Goal: Communication & Community: Participate in discussion

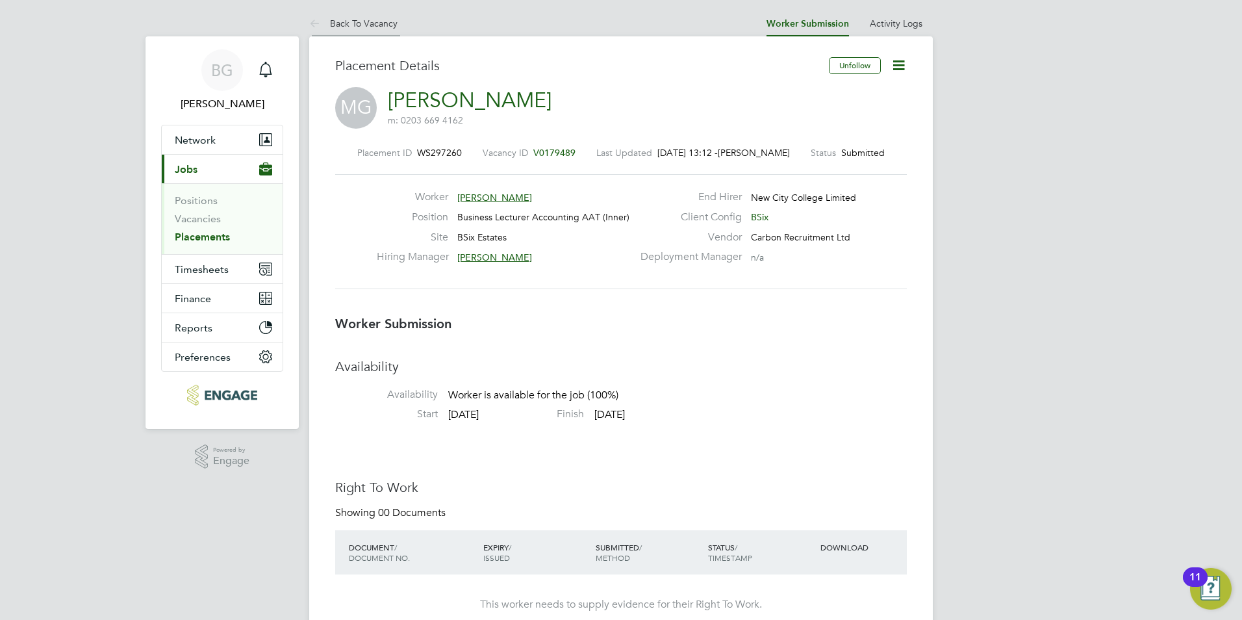
click at [322, 19] on icon at bounding box center [317, 24] width 16 height 16
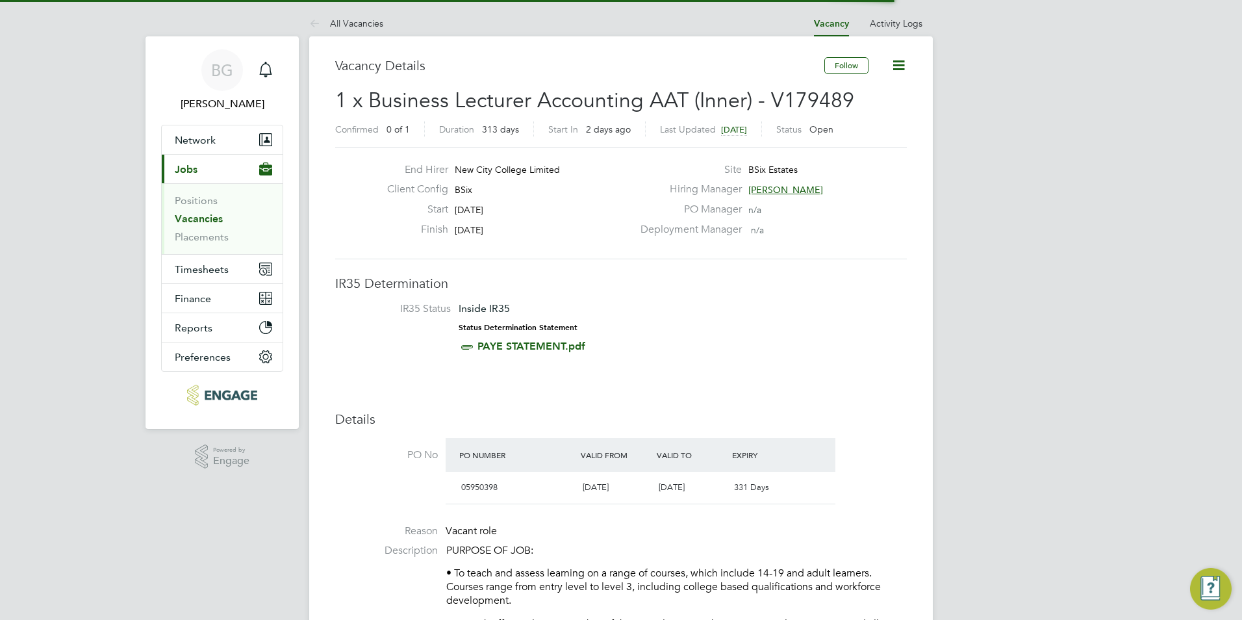
scroll to position [21, 257]
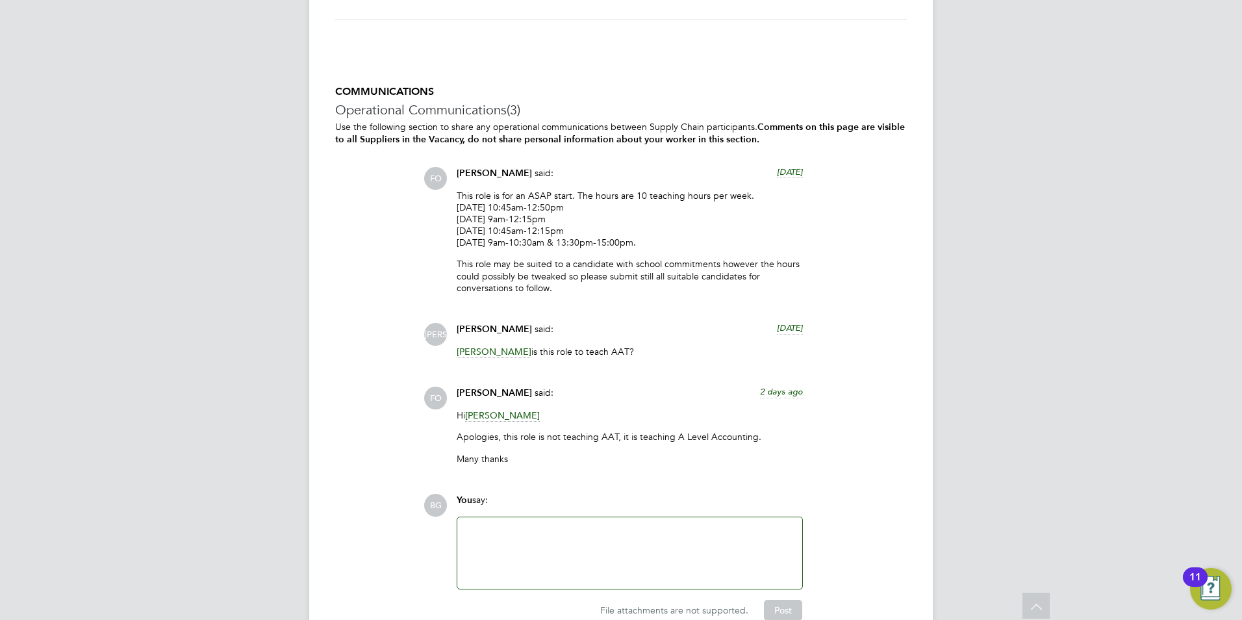
click at [513, 529] on div at bounding box center [629, 553] width 329 height 56
click at [661, 552] on div "I have submitted another CV for this role," at bounding box center [629, 554] width 329 height 12
click at [541, 576] on div "Please let me knowif you would like to arrange an interview" at bounding box center [629, 578] width 329 height 12
click at [770, 603] on button "Post" at bounding box center [783, 613] width 38 height 21
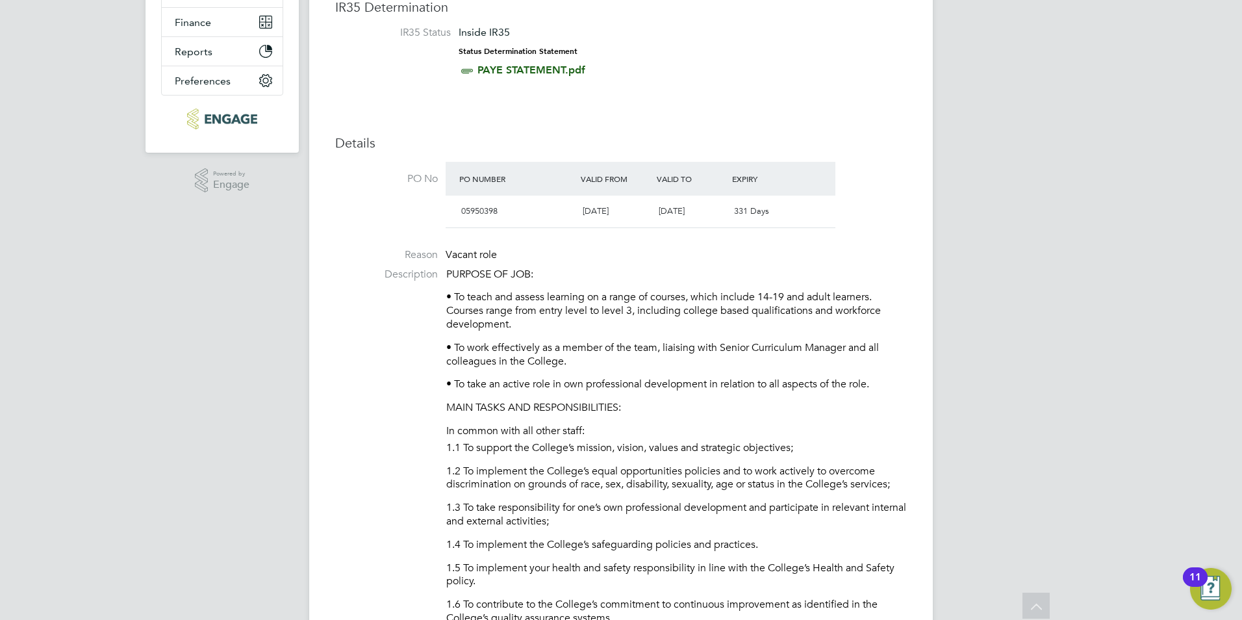
scroll to position [0, 0]
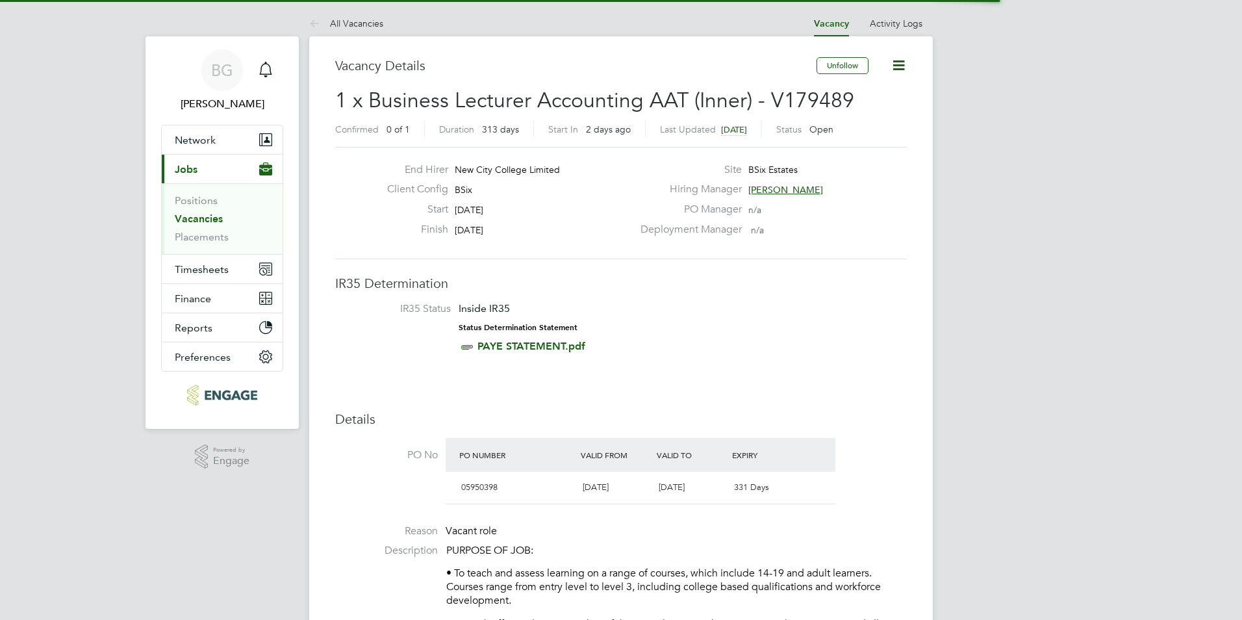
scroll to position [38, 91]
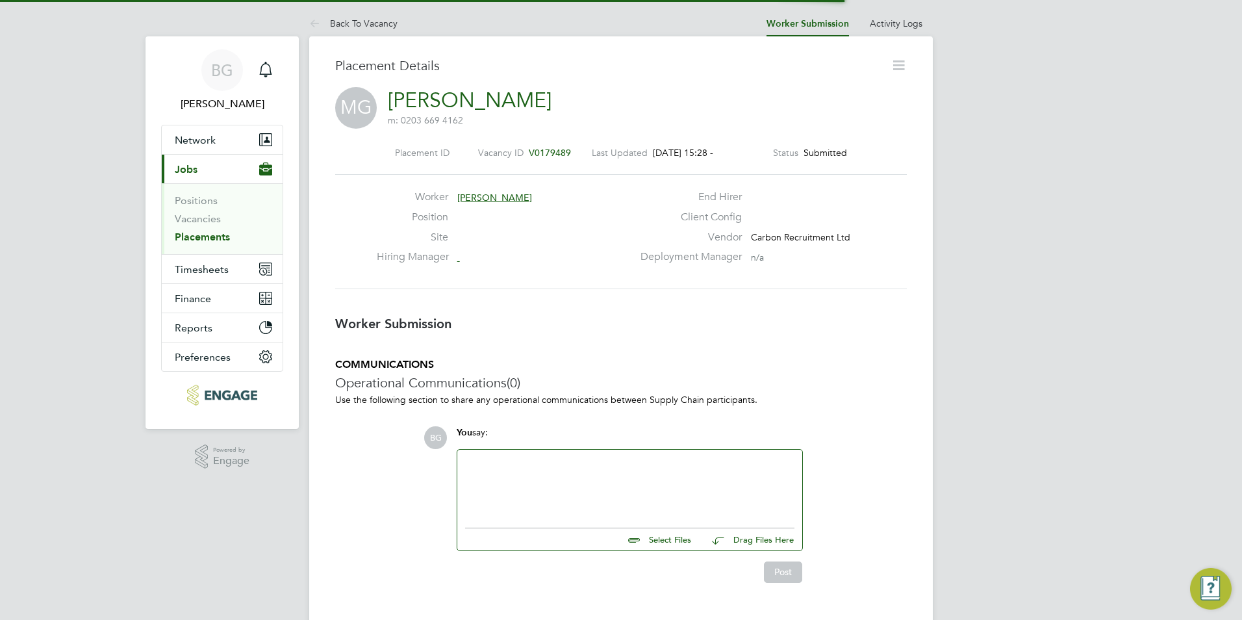
scroll to position [21, 257]
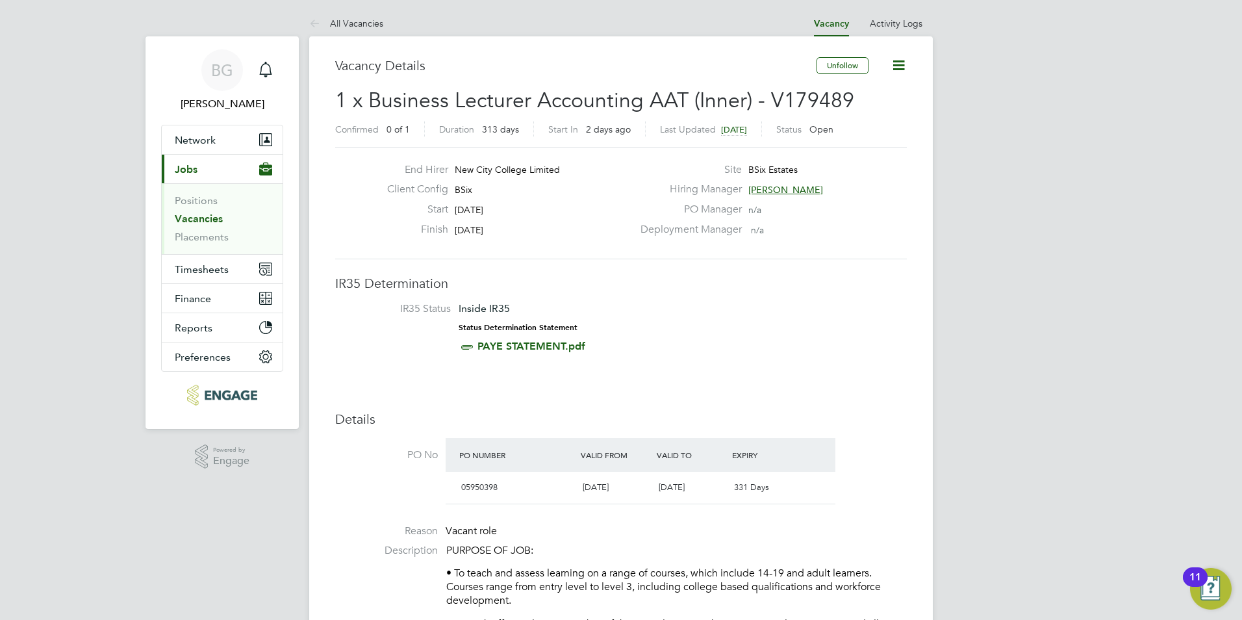
drag, startPoint x: 66, startPoint y: 270, endPoint x: 73, endPoint y: 264, distance: 9.2
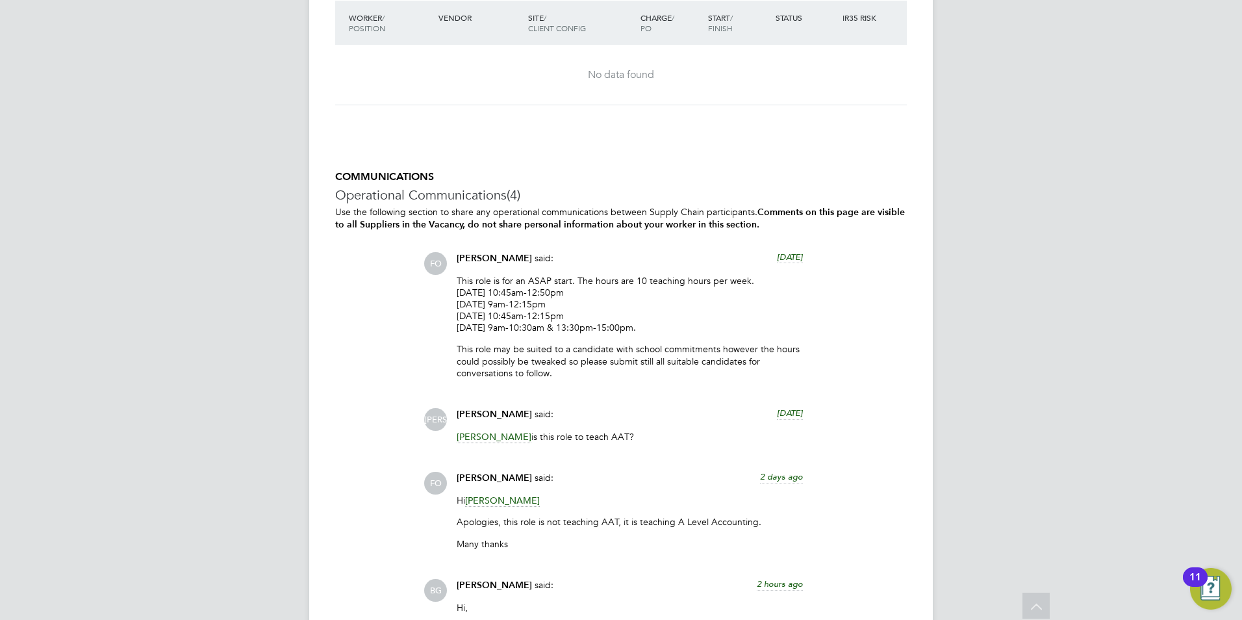
scroll to position [2525, 0]
drag, startPoint x: 546, startPoint y: 255, endPoint x: 457, endPoint y: 248, distance: 88.6
click at [457, 248] on div "COMMUNICATIONS Operational Communications (4) Use the following section to shar…" at bounding box center [621, 494] width 572 height 642
drag, startPoint x: 457, startPoint y: 248, endPoint x: 465, endPoint y: 257, distance: 12.0
copy div "[PERSON_NAME]"
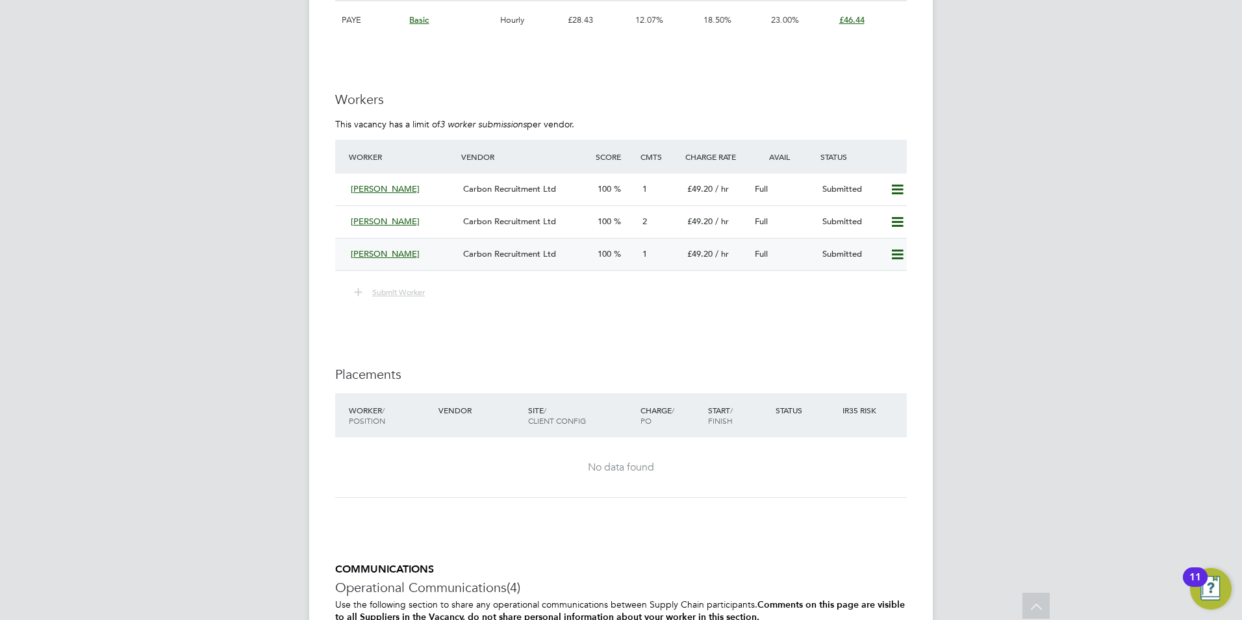
click at [382, 259] on div "[PERSON_NAME]" at bounding box center [402, 254] width 112 height 21
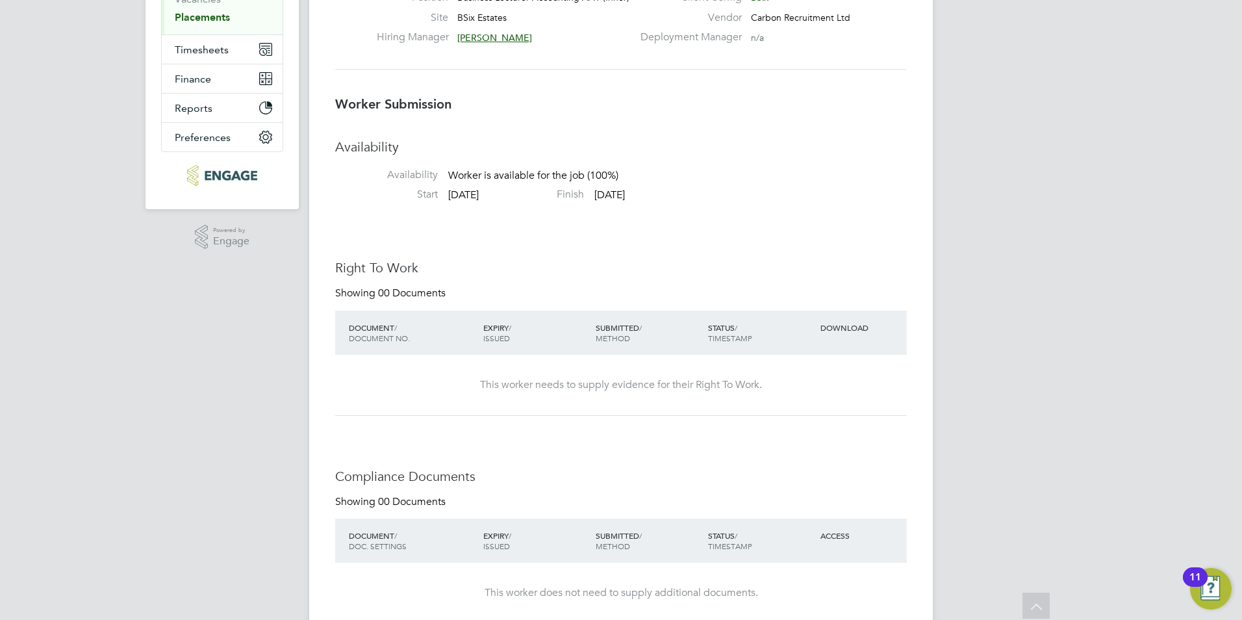
scroll to position [62, 0]
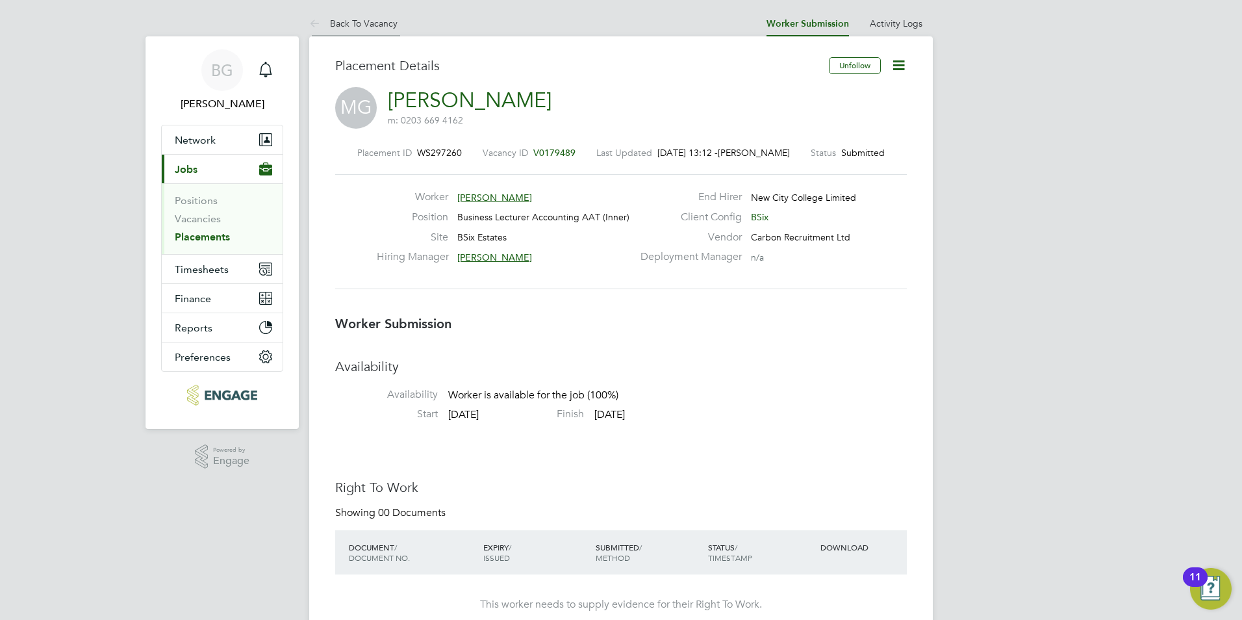
click at [309, 19] on icon at bounding box center [317, 24] width 16 height 16
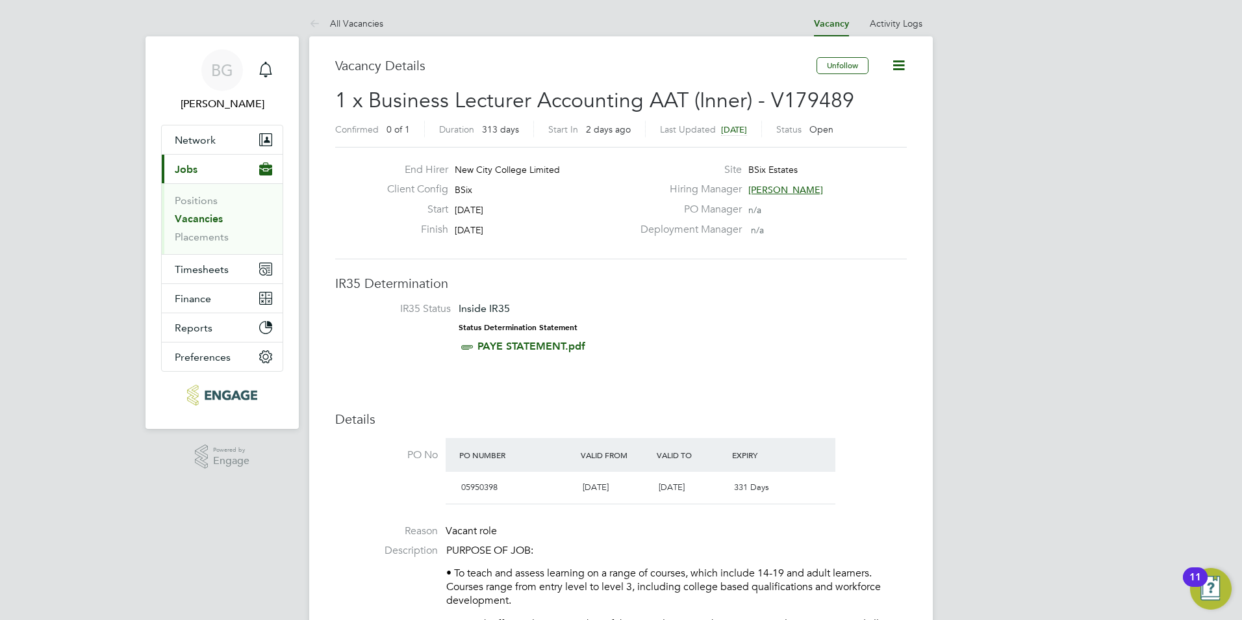
click at [549, 344] on link "PAYE STATEMENT.pdf" at bounding box center [531, 346] width 108 height 12
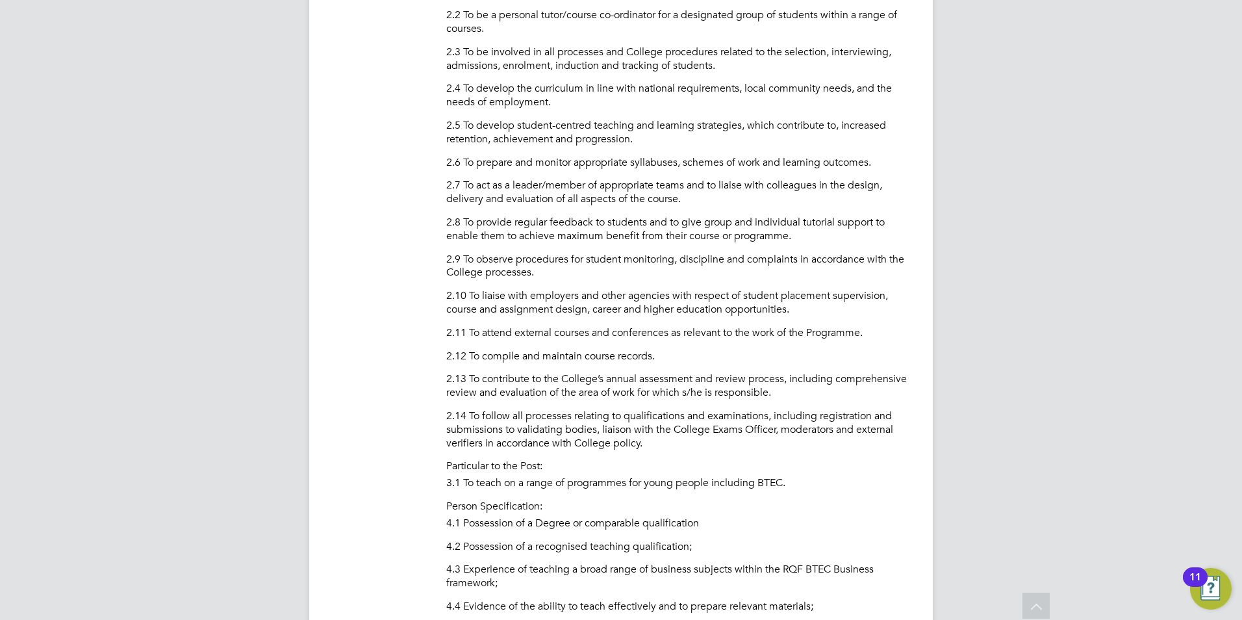
scroll to position [446, 0]
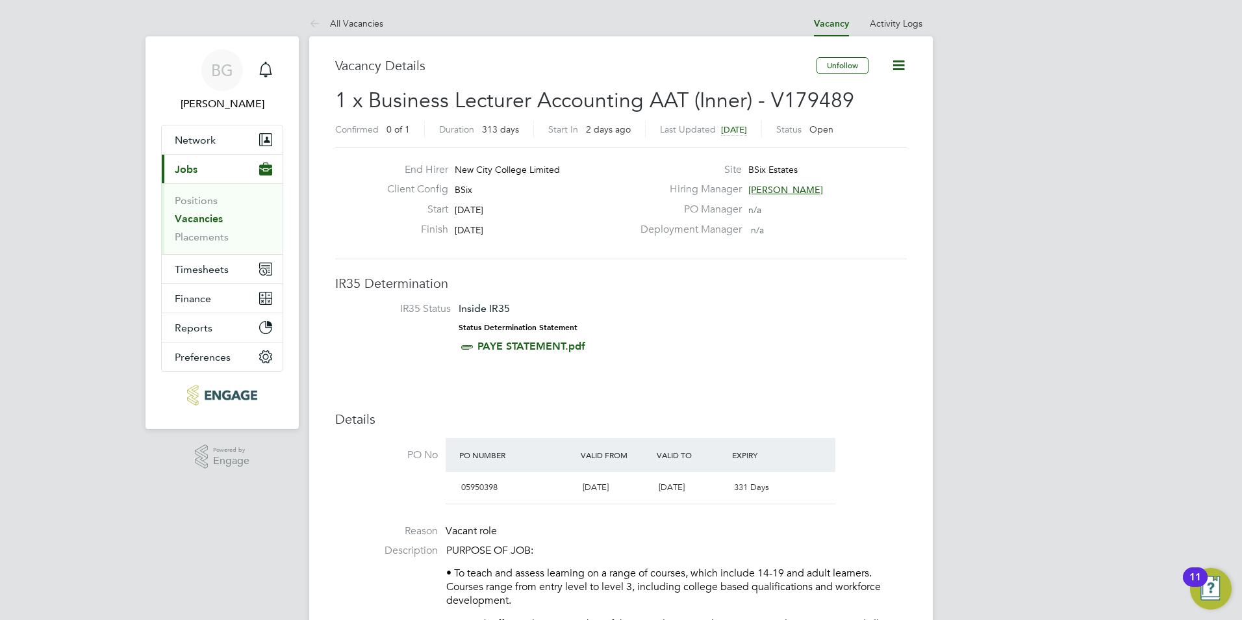
click at [200, 218] on link "Vacancies" at bounding box center [199, 218] width 48 height 12
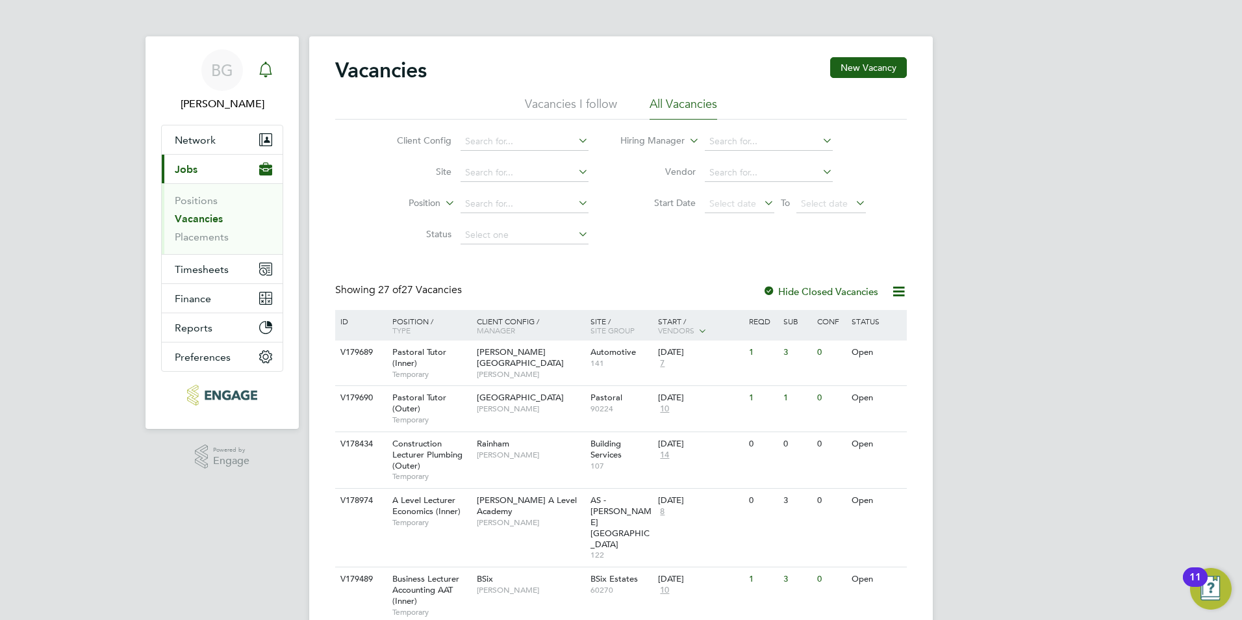
click at [276, 75] on div "Main navigation" at bounding box center [266, 70] width 26 height 26
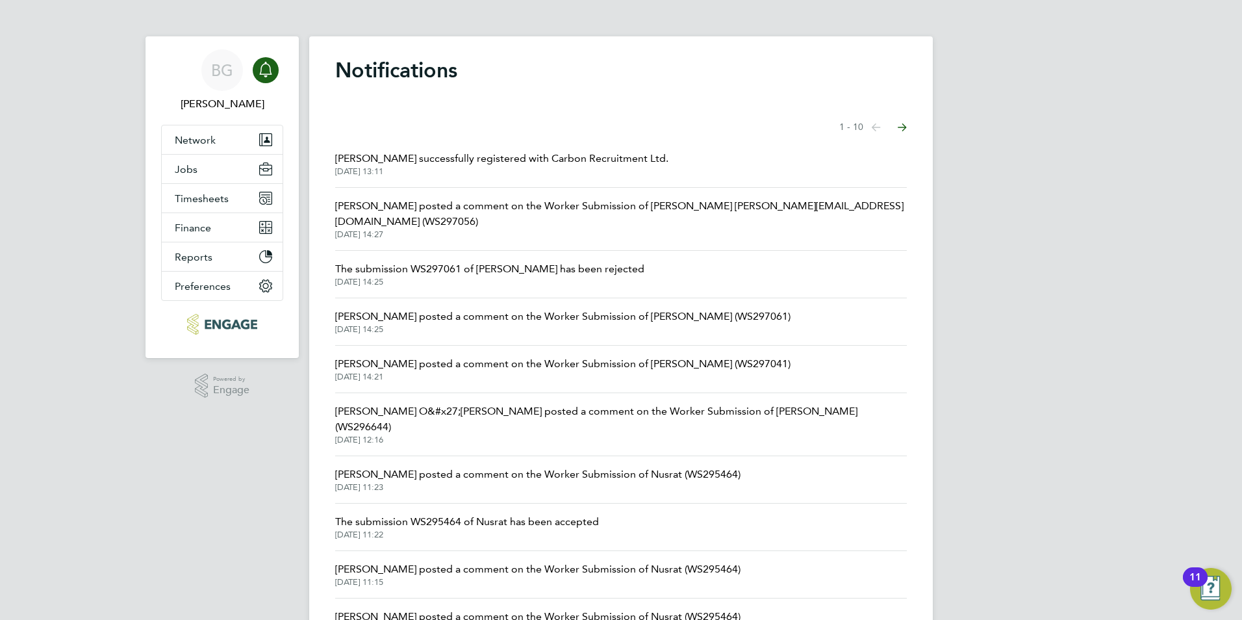
click at [474, 161] on span "Maura Gayle successfully registered with Carbon Recruitment Ltd." at bounding box center [501, 159] width 333 height 16
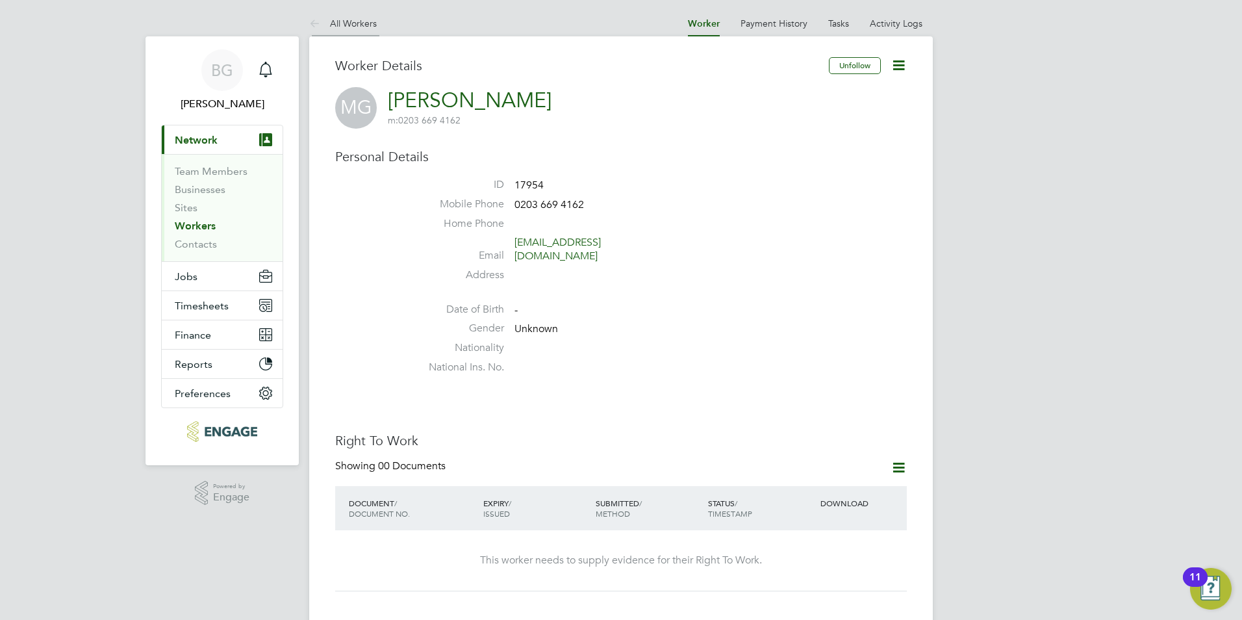
click at [316, 23] on icon at bounding box center [317, 24] width 16 height 16
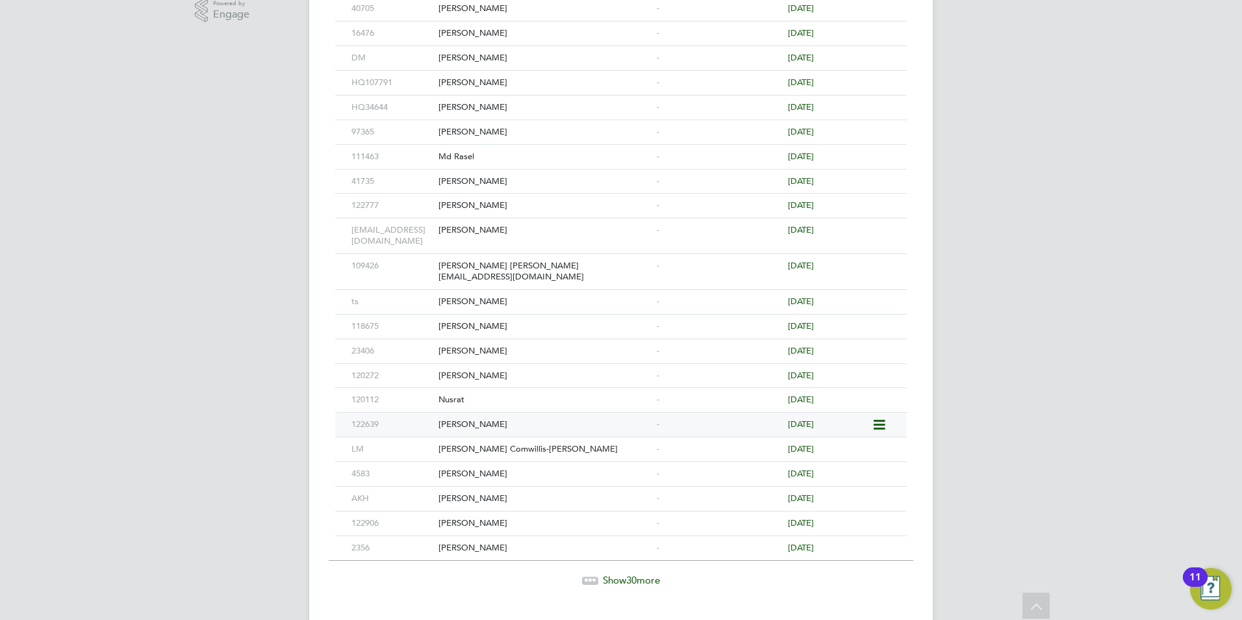
scroll to position [498, 0]
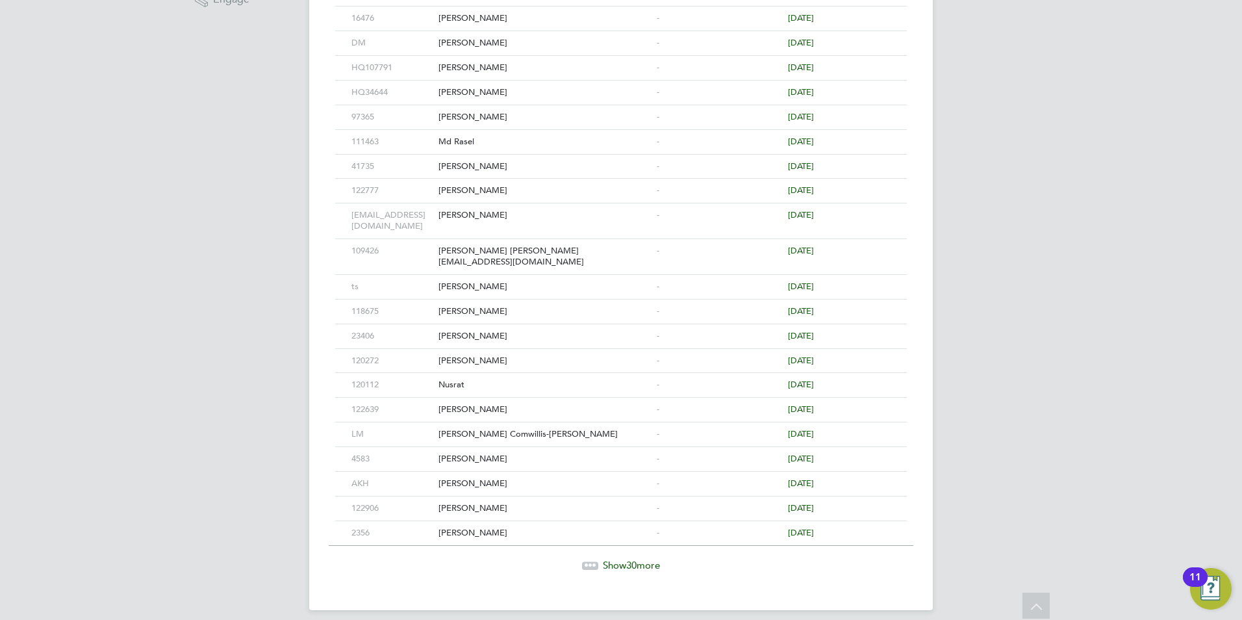
click at [625, 559] on span "Show 30 more" at bounding box center [631, 565] width 57 height 12
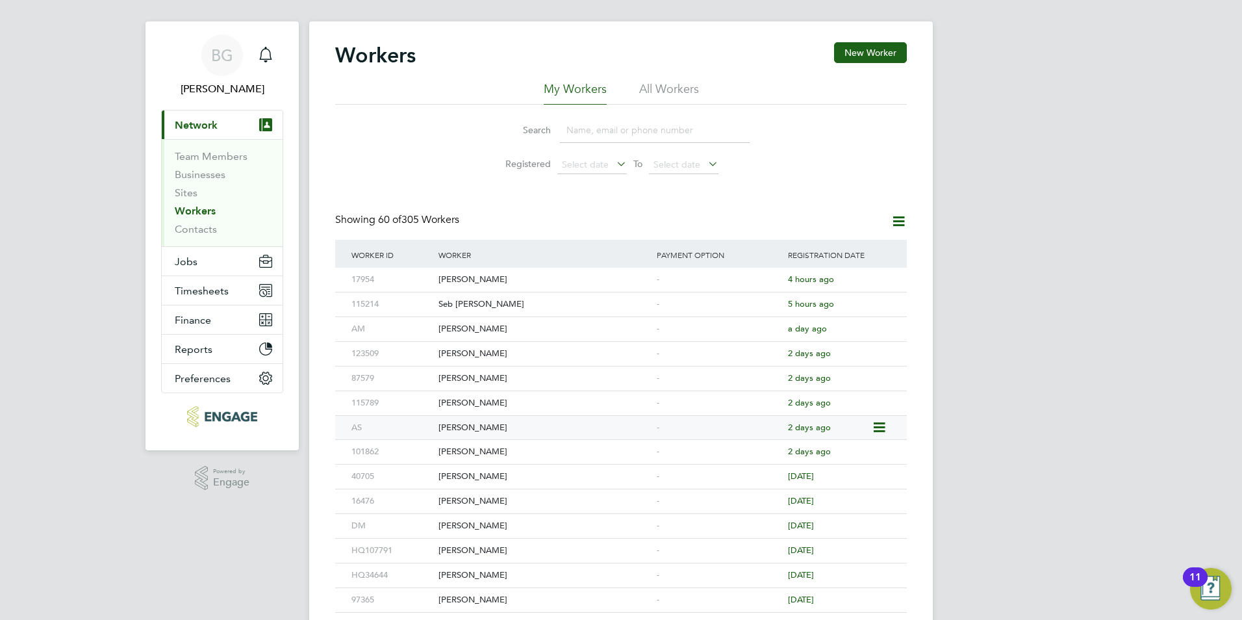
scroll to position [0, 0]
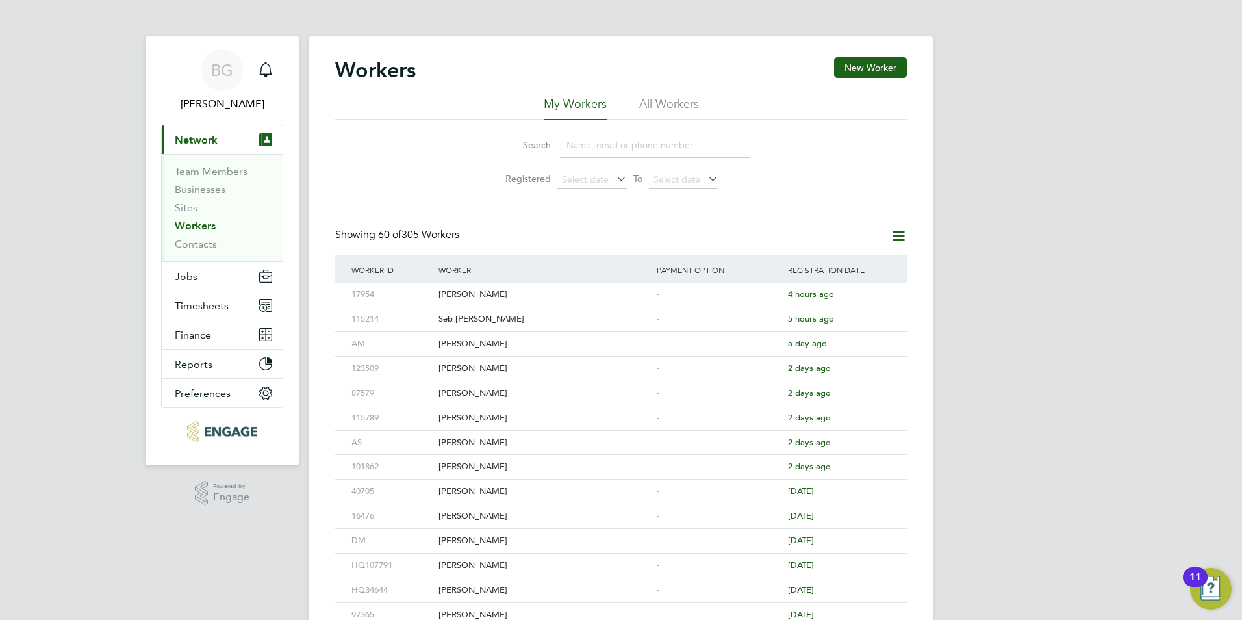
click at [236, 144] on button "Current page: Network" at bounding box center [222, 139] width 121 height 29
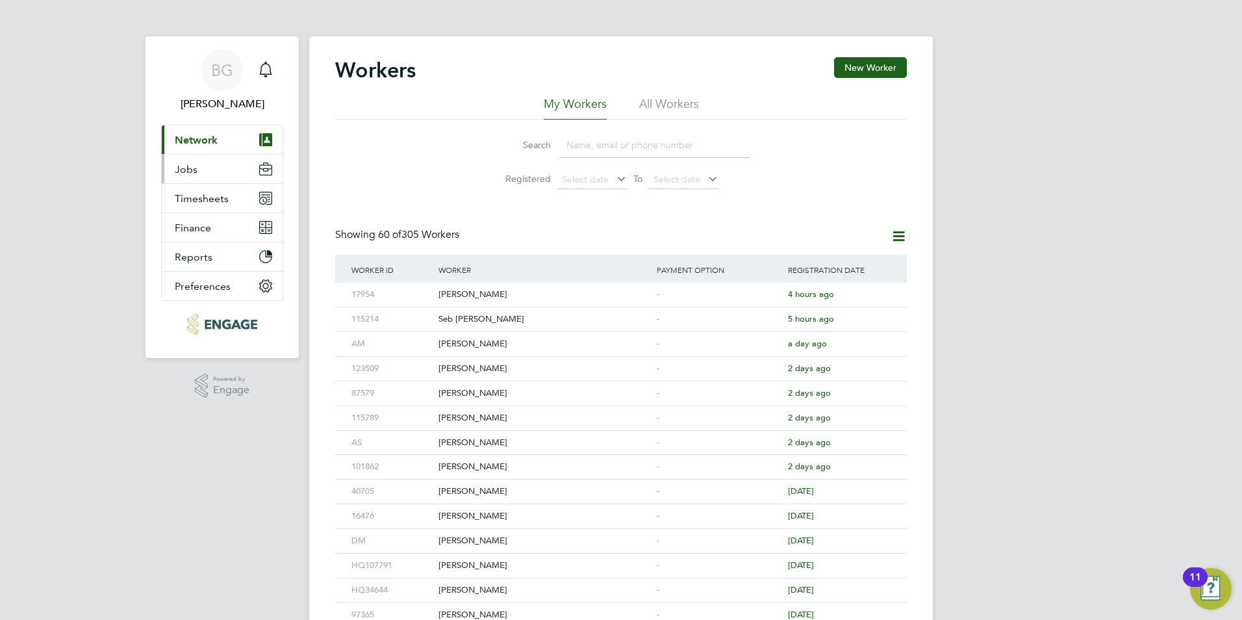
click at [189, 171] on span "Jobs" at bounding box center [186, 169] width 23 height 12
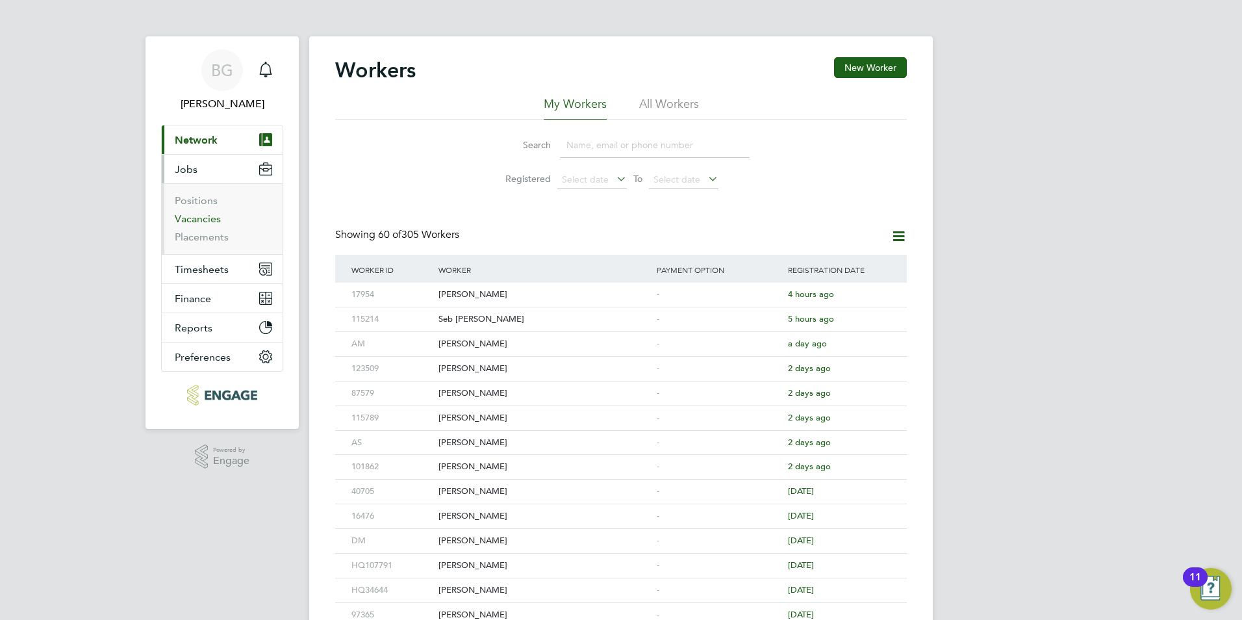
click at [206, 216] on link "Vacancies" at bounding box center [198, 218] width 46 height 12
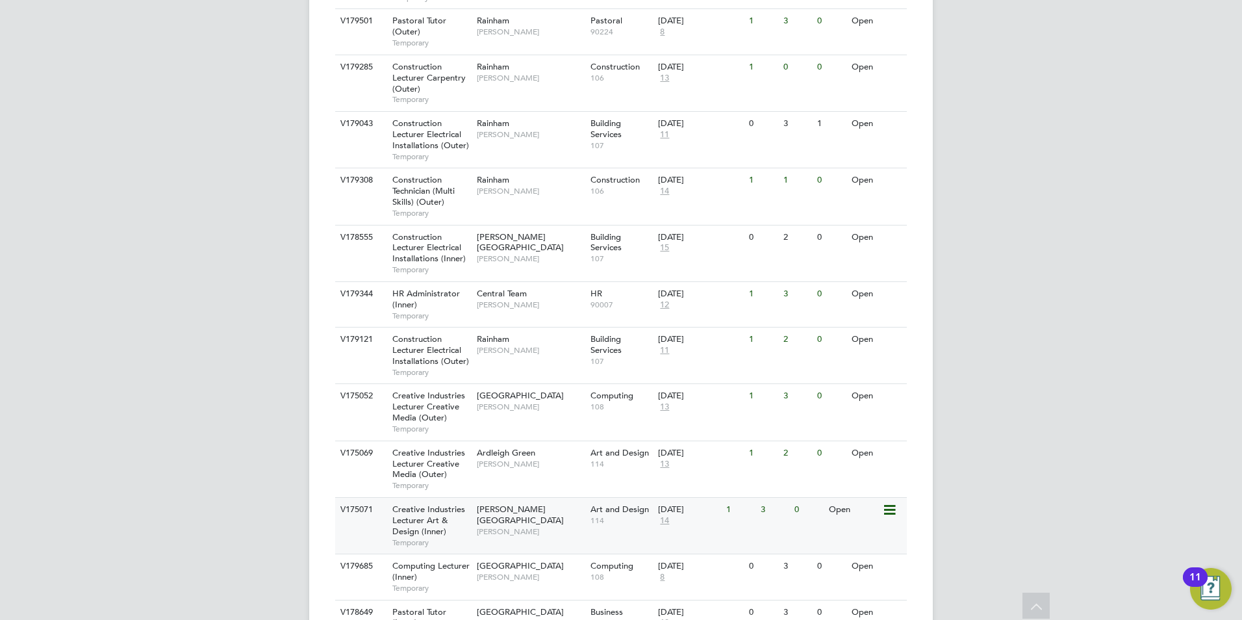
scroll to position [845, 0]
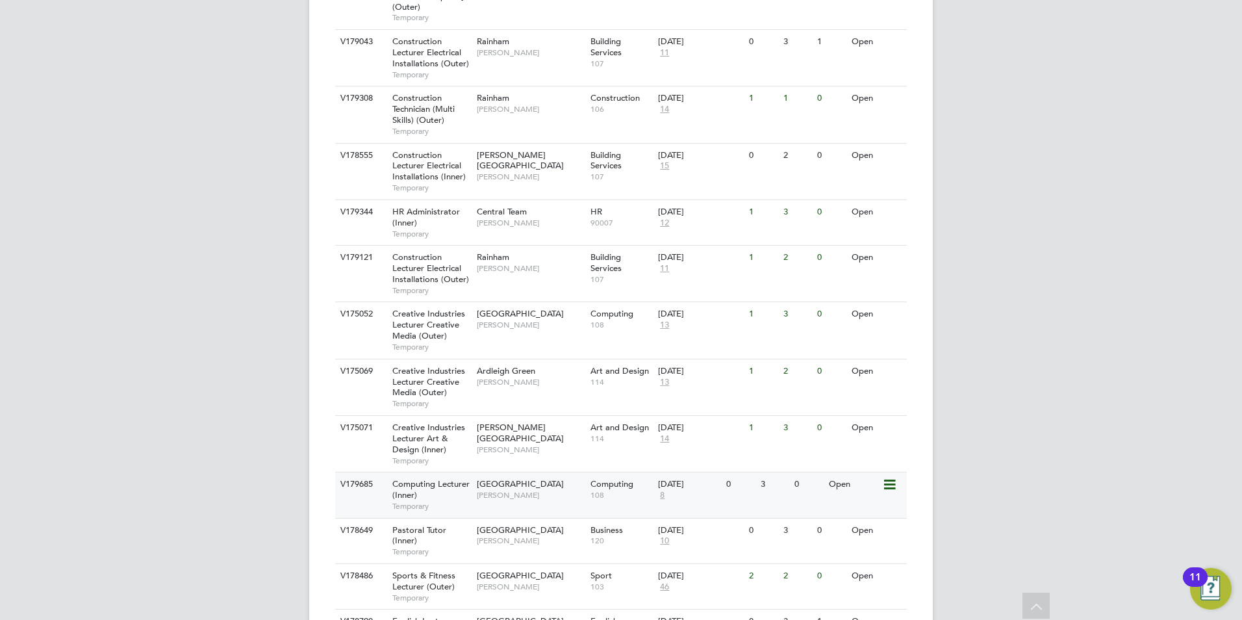
click at [541, 490] on span "[PERSON_NAME]" at bounding box center [530, 495] width 107 height 10
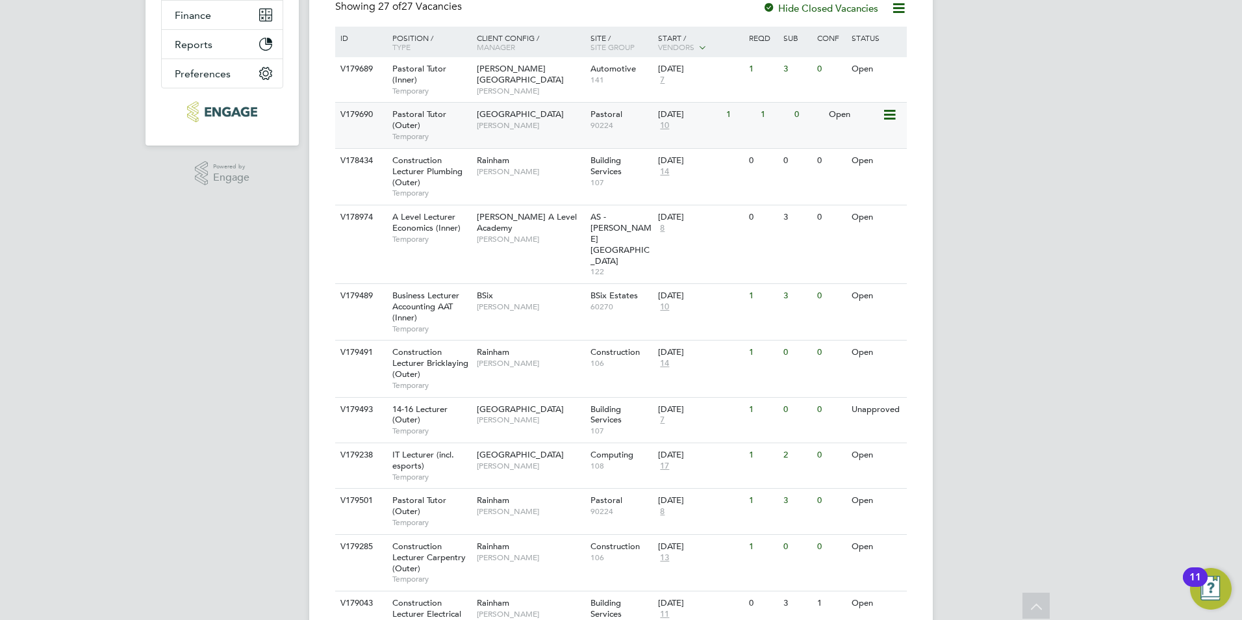
scroll to position [260, 0]
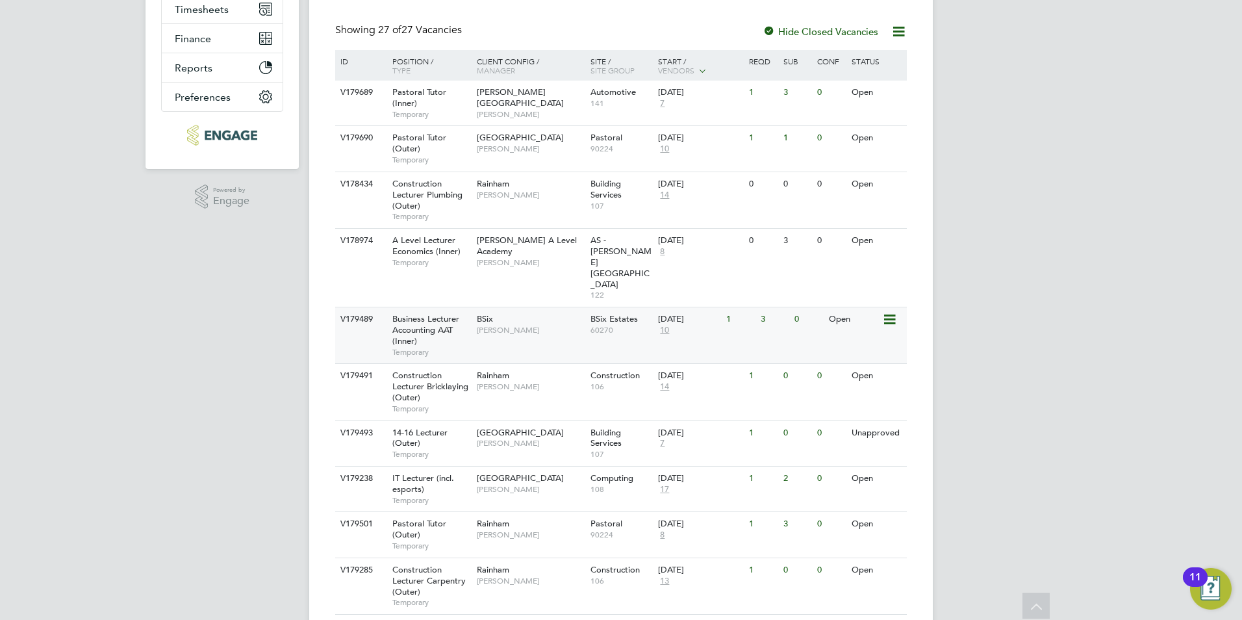
click at [424, 313] on span "Business Lecturer Accounting AAT (Inner)" at bounding box center [425, 329] width 67 height 33
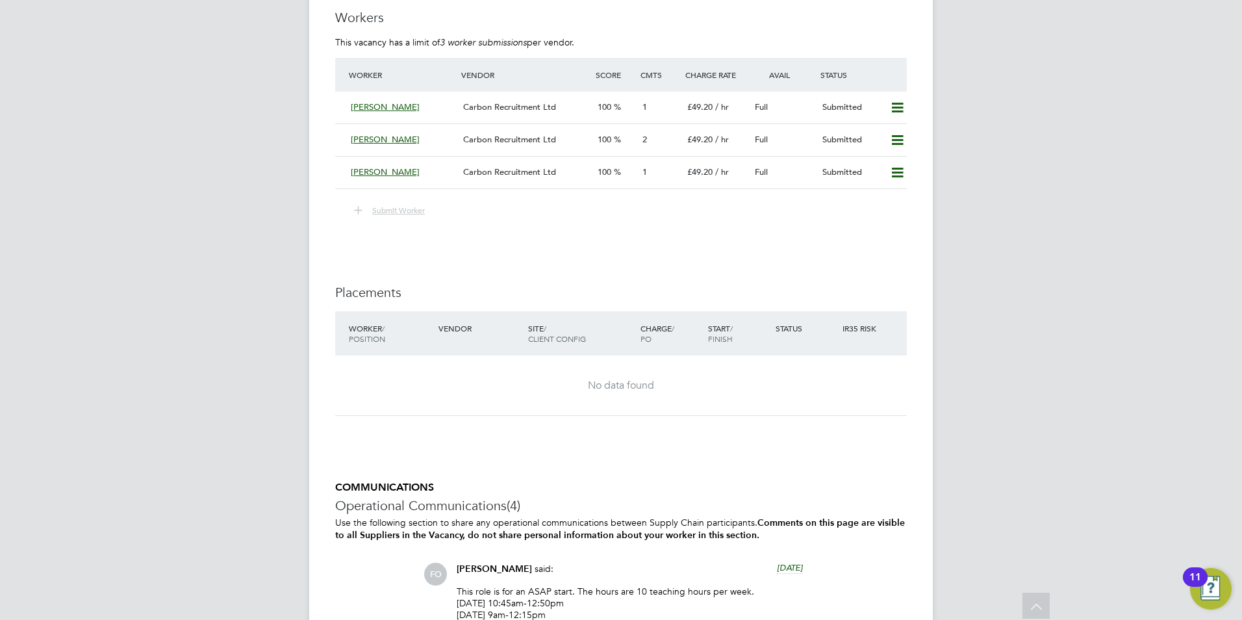
scroll to position [2209, 0]
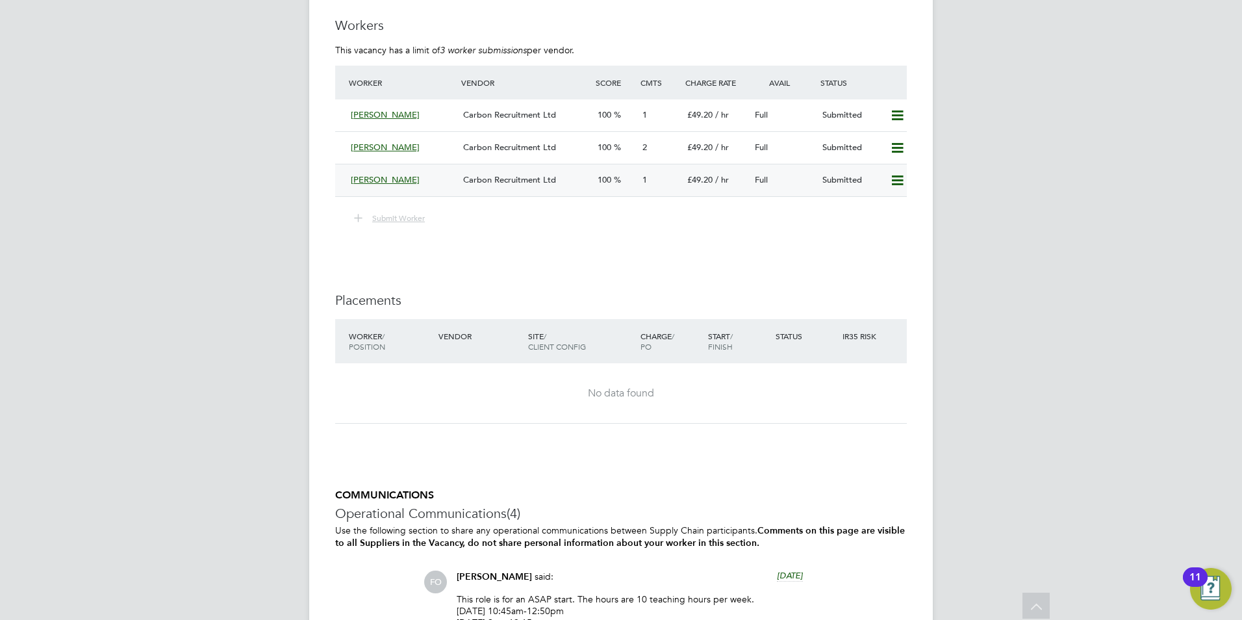
click at [378, 173] on div "Maura Gayle" at bounding box center [402, 180] width 112 height 21
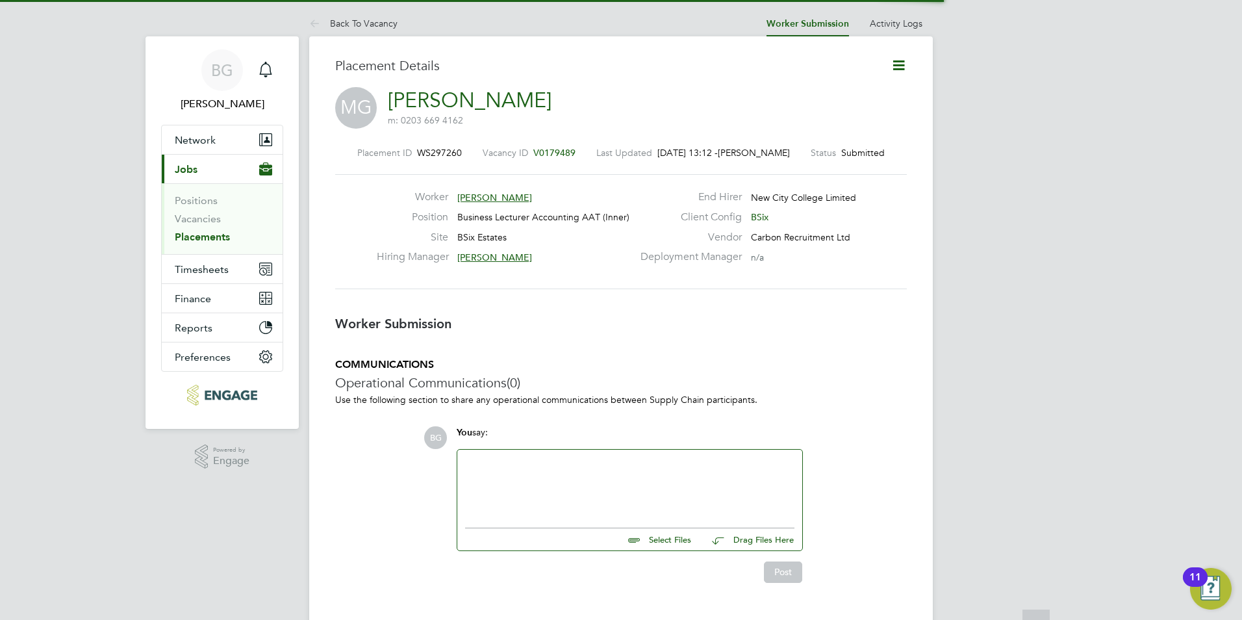
scroll to position [6, 6]
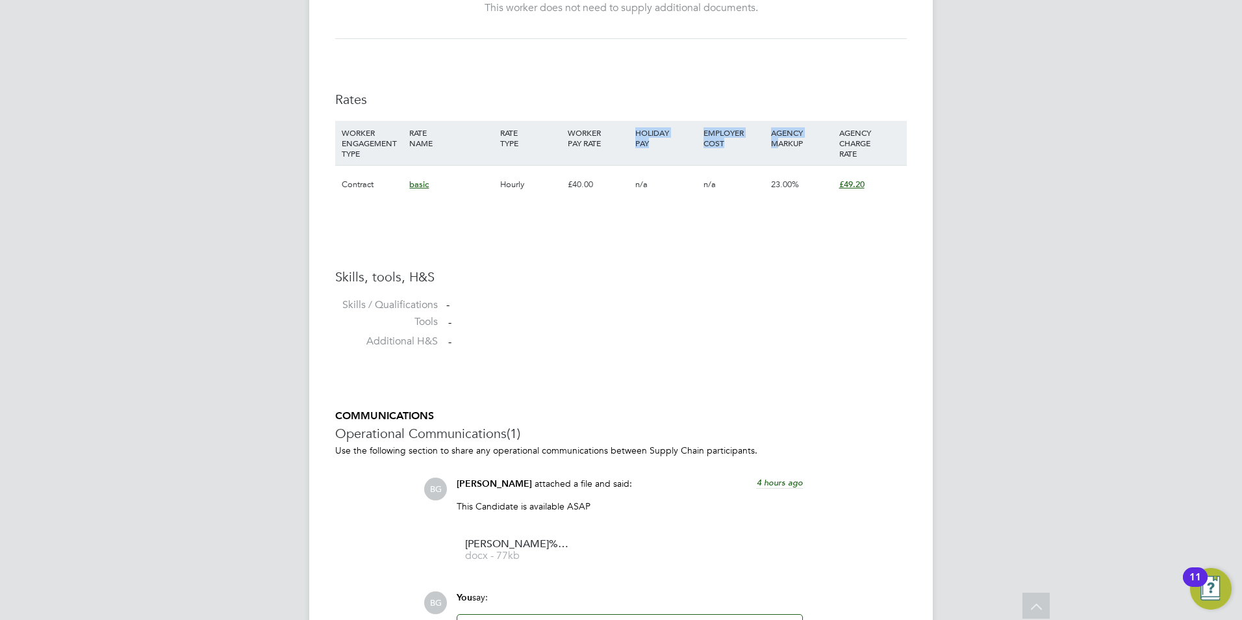
drag, startPoint x: 637, startPoint y: 134, endPoint x: 780, endPoint y: 154, distance: 144.2
click at [780, 154] on div "WORKER ENGAGEMENT TYPE RATE NAME RATE TYPE WORKER PAY RATE HOLIDAY PAY EMPLOYER…" at bounding box center [621, 143] width 572 height 44
drag, startPoint x: 780, startPoint y: 154, endPoint x: 765, endPoint y: 225, distance: 72.2
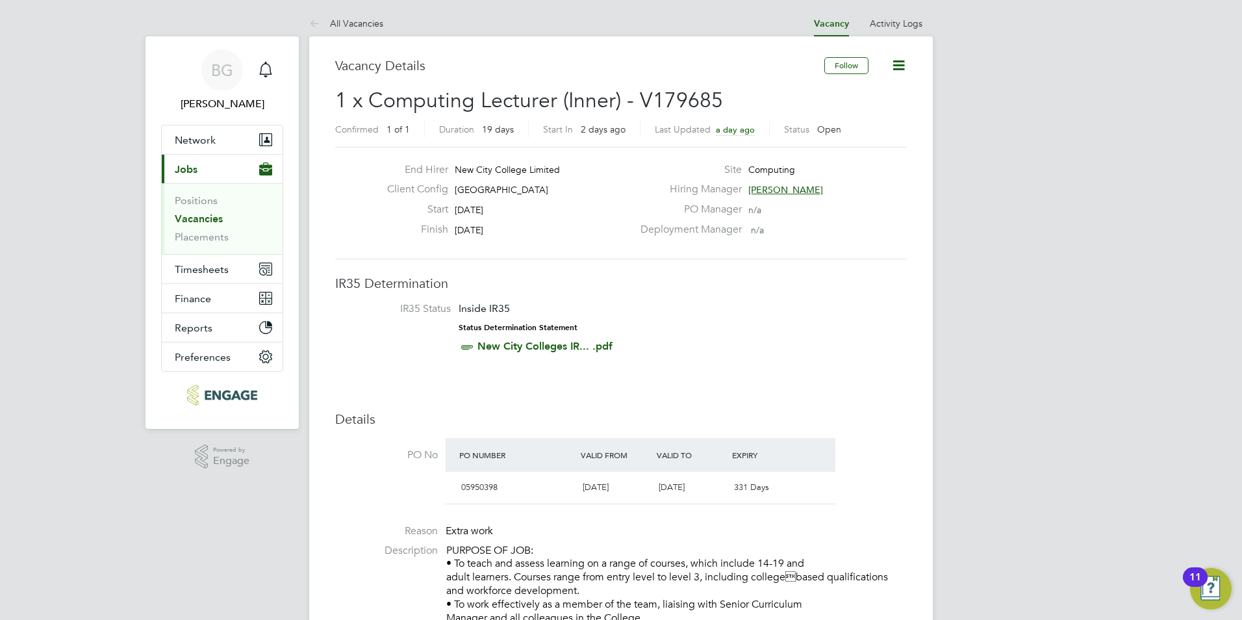
click at [1218, 594] on img "Open Resource Center, 11 new notifications" at bounding box center [1211, 589] width 42 height 42
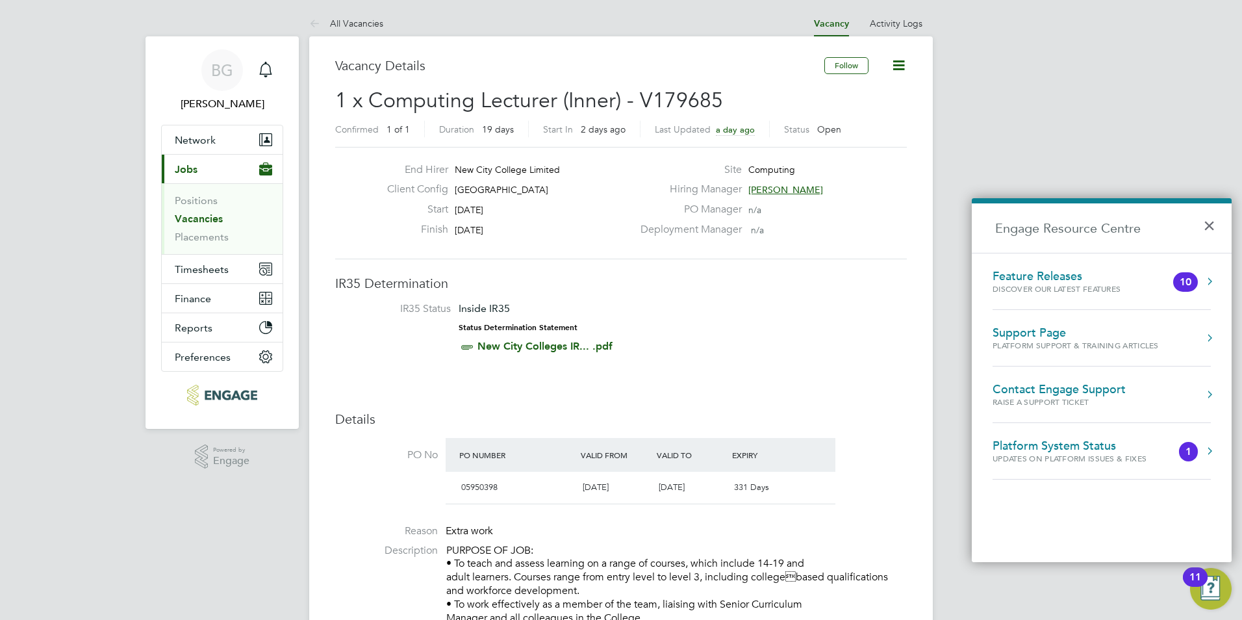
click at [1053, 282] on div "Feature Releases" at bounding box center [1070, 276] width 154 height 14
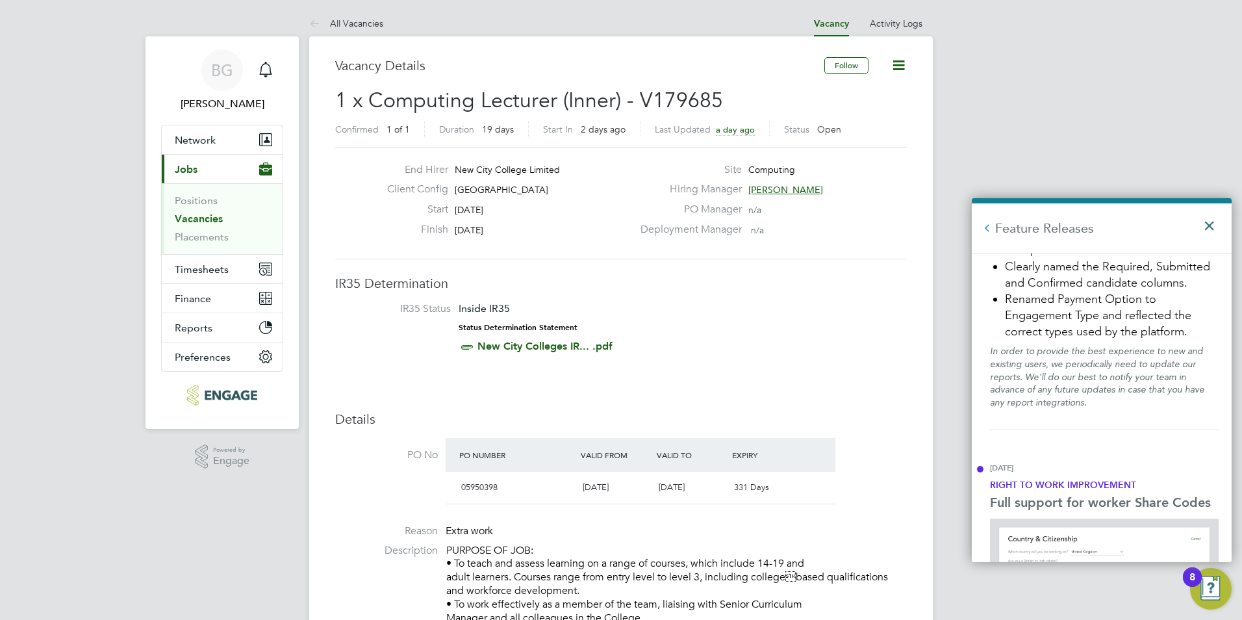
click at [1207, 228] on button "×" at bounding box center [1212, 221] width 19 height 29
